Goal: Find specific page/section: Find specific page/section

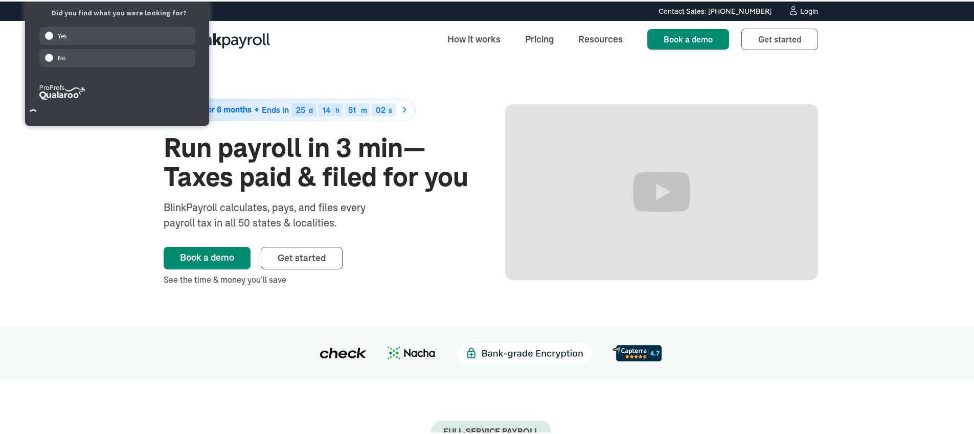
click at [807, 7] on div "Login" at bounding box center [809, 9] width 18 height 7
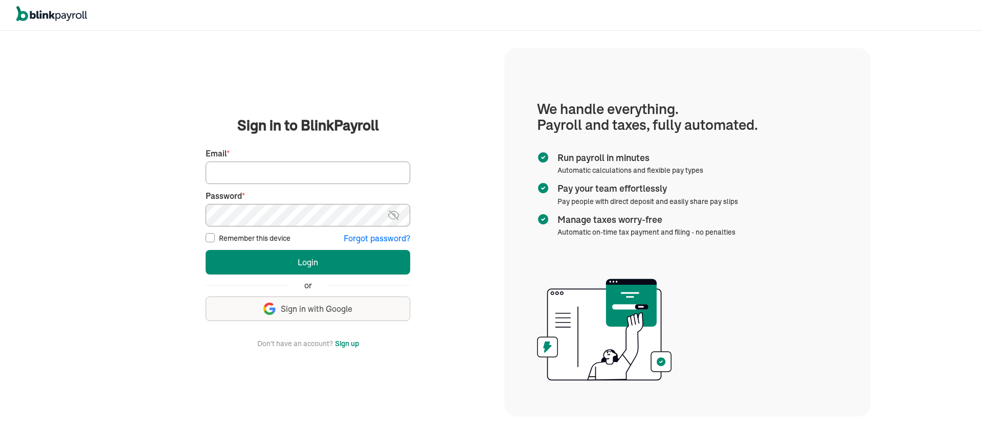
click at [307, 172] on input "Email *" at bounding box center [308, 173] width 205 height 23
click at [396, 174] on keeper-lock "Open Keeper Popup" at bounding box center [394, 173] width 12 height 12
type input "tonya@laseoservice.com"
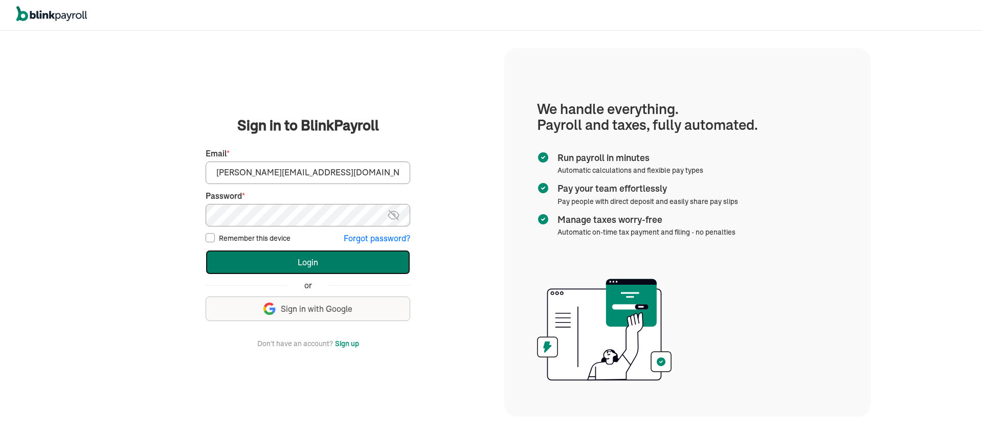
click at [276, 267] on button "Login" at bounding box center [308, 262] width 205 height 25
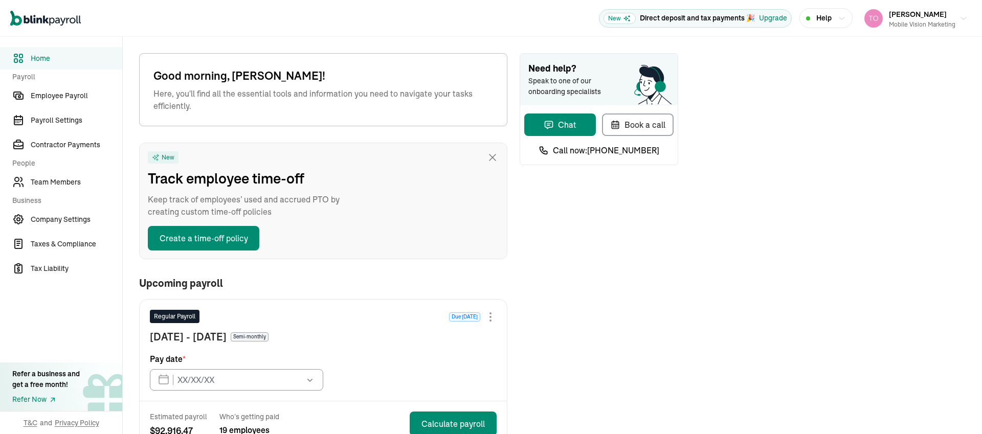
type input "[DATE]"
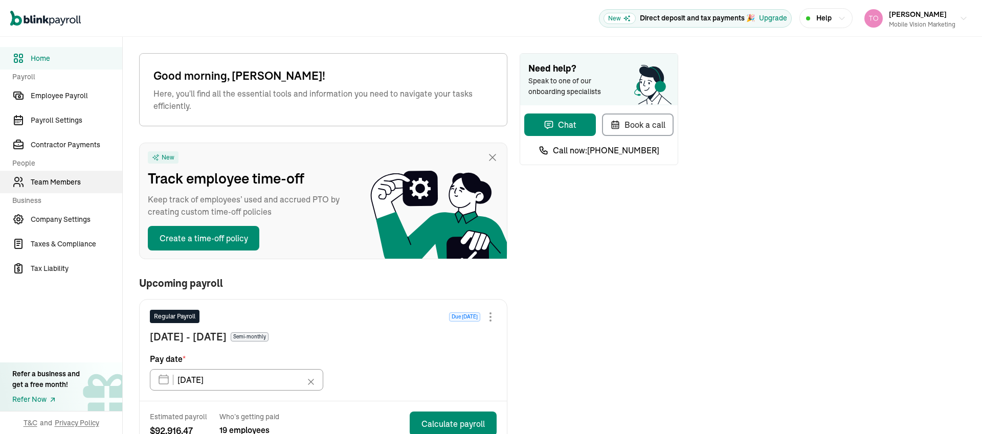
click at [58, 182] on span "Team Members" at bounding box center [77, 182] width 92 height 11
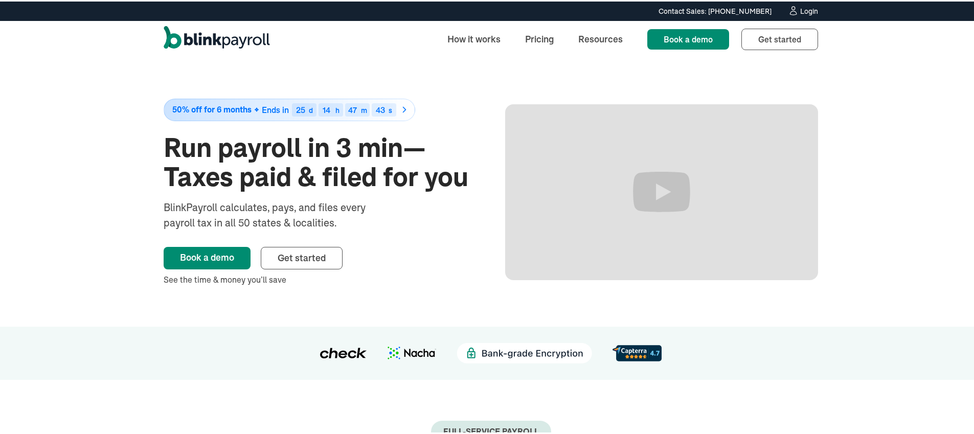
click at [800, 10] on div "Login" at bounding box center [809, 9] width 18 height 7
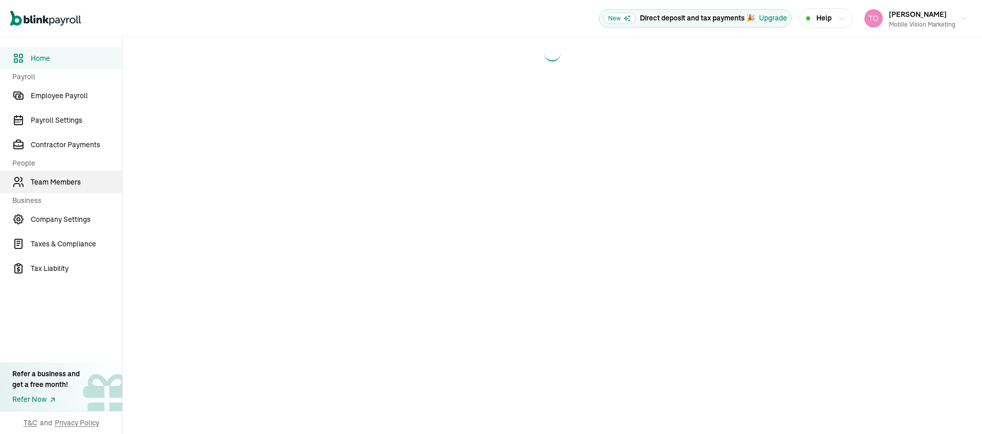
click at [66, 187] on span "Team Members" at bounding box center [77, 182] width 92 height 11
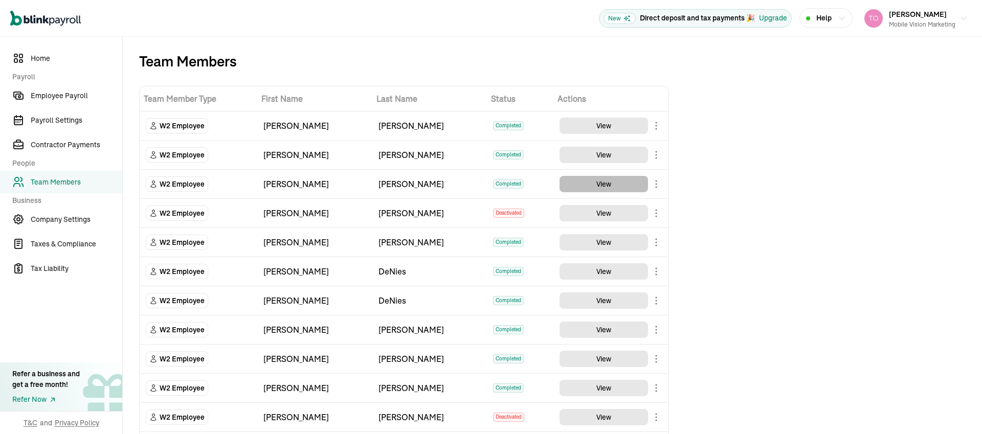
click at [593, 185] on button "View" at bounding box center [603, 184] width 88 height 16
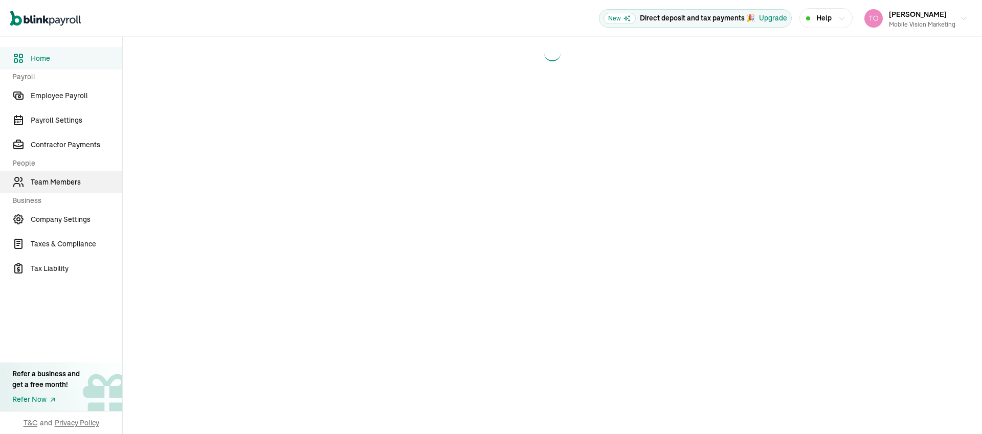
click at [66, 187] on span "Team Members" at bounding box center [77, 182] width 92 height 11
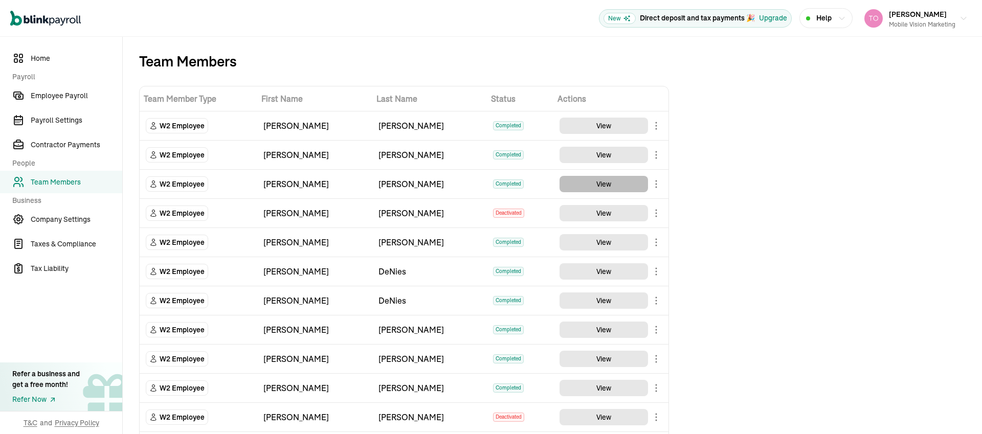
click at [593, 185] on button "View" at bounding box center [603, 184] width 88 height 16
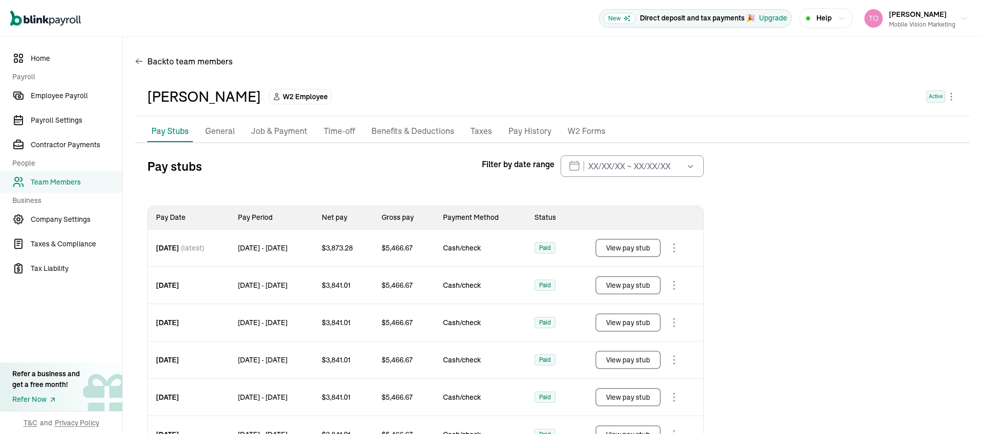
scroll to position [121, 0]
